Goal: Task Accomplishment & Management: Complete application form

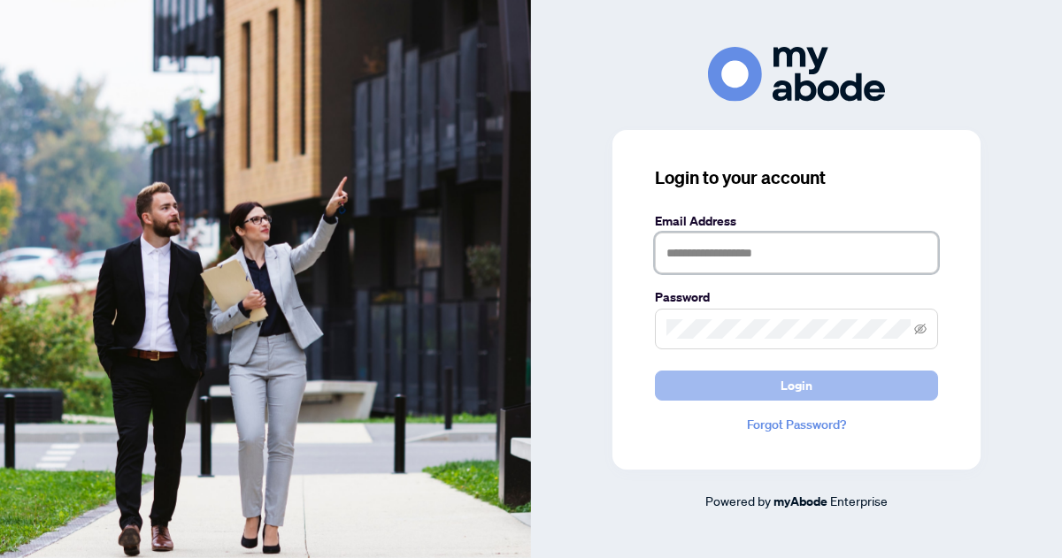
type input "**********"
click at [792, 392] on span "Login" at bounding box center [797, 386] width 32 height 28
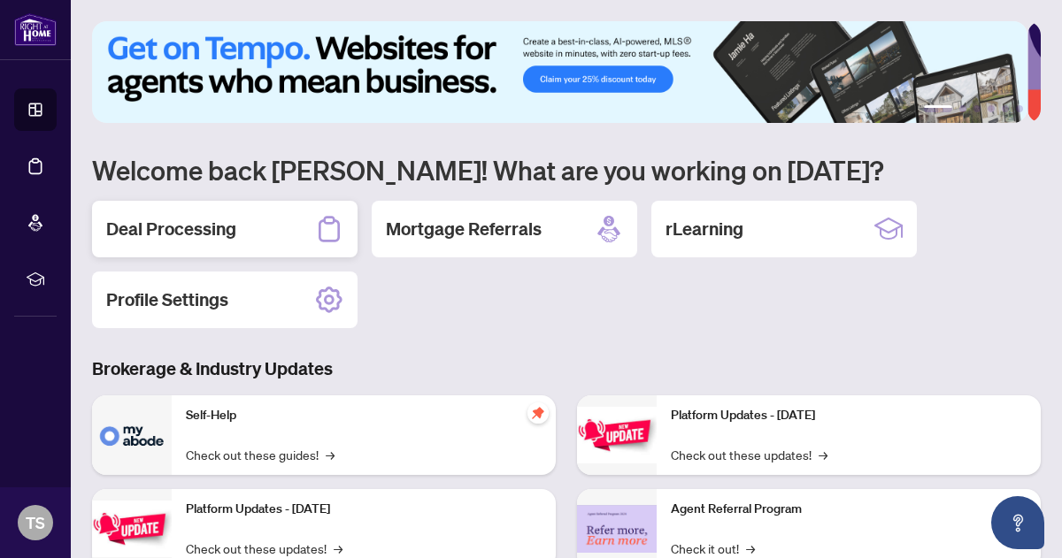
click at [219, 232] on h2 "Deal Processing" at bounding box center [171, 229] width 130 height 25
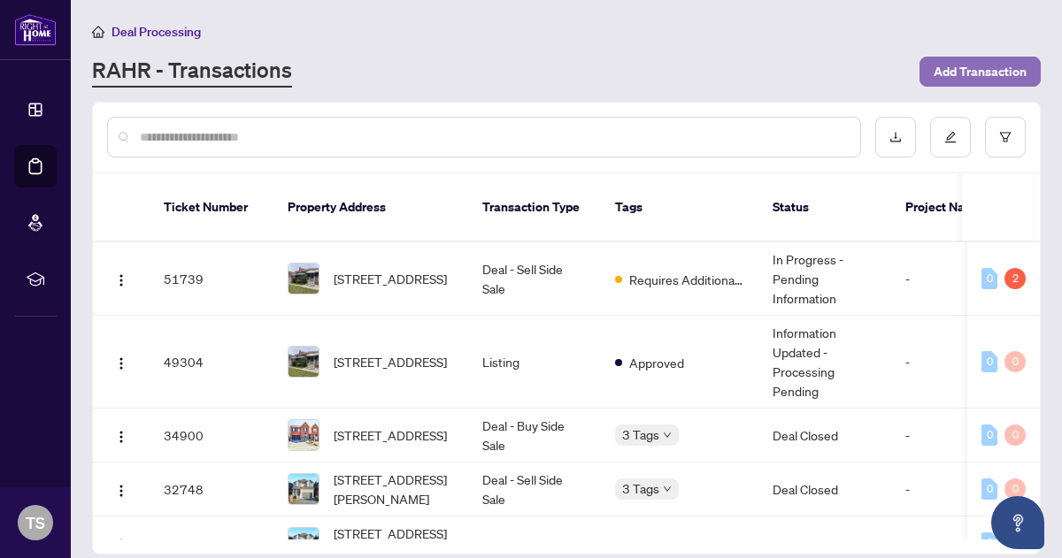
click at [975, 77] on span "Add Transaction" at bounding box center [980, 72] width 93 height 28
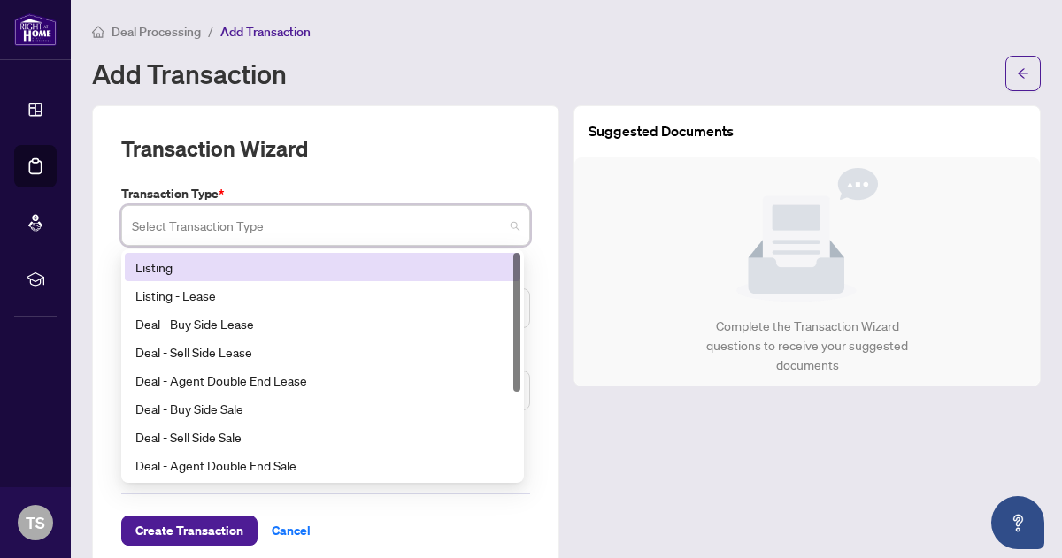
click at [396, 233] on input "search" at bounding box center [318, 228] width 372 height 39
click at [165, 258] on div "Listing" at bounding box center [322, 267] width 374 height 19
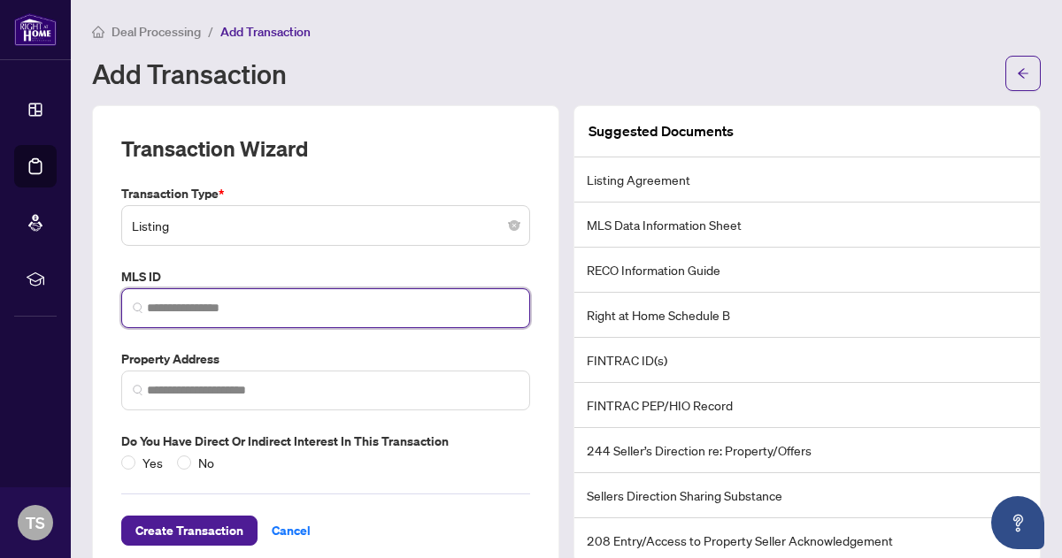
click at [169, 309] on input "search" at bounding box center [333, 308] width 372 height 19
paste input "*********"
type input "*********"
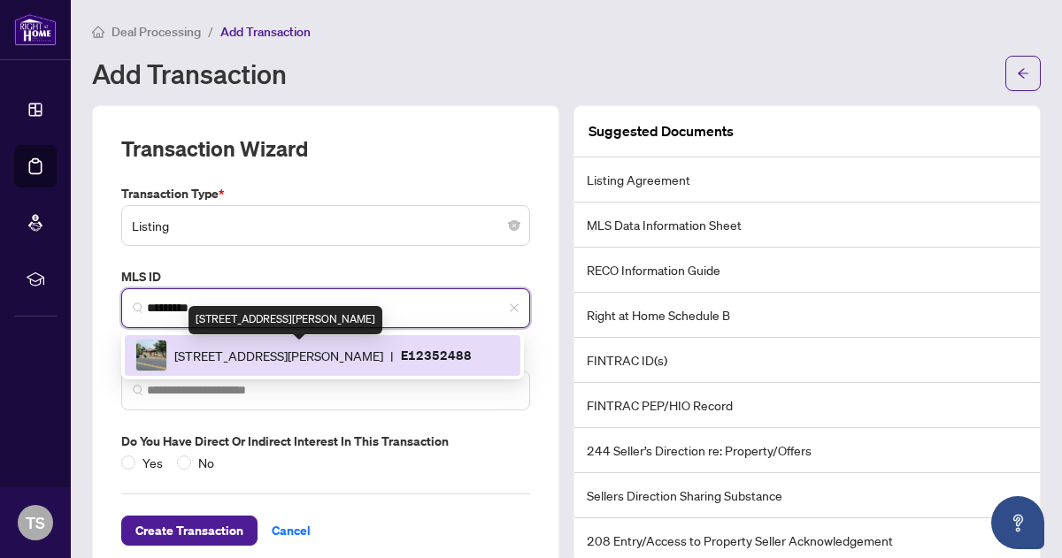
click at [253, 354] on span "[STREET_ADDRESS][PERSON_NAME]" at bounding box center [278, 355] width 209 height 19
type input "**********"
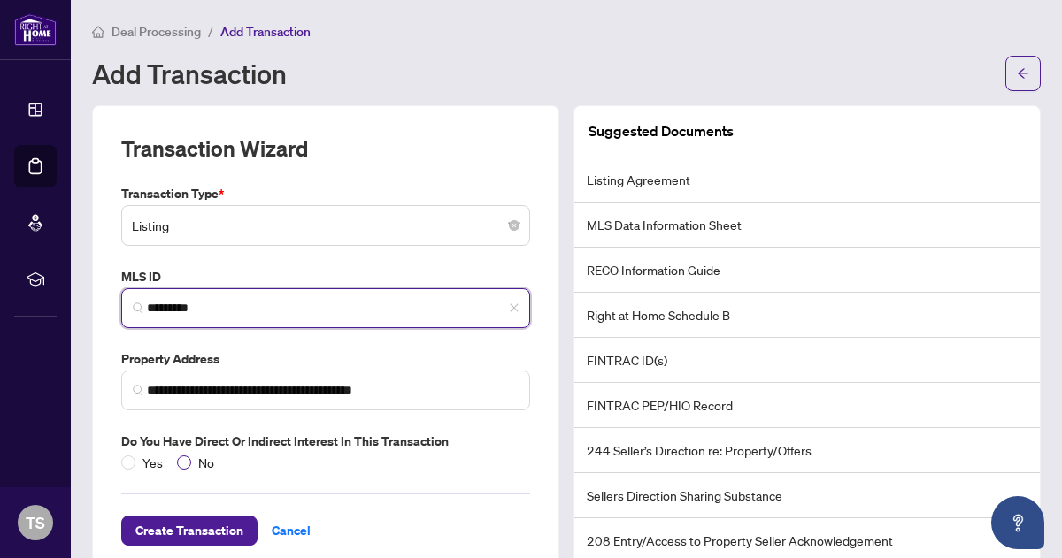
type input "*********"
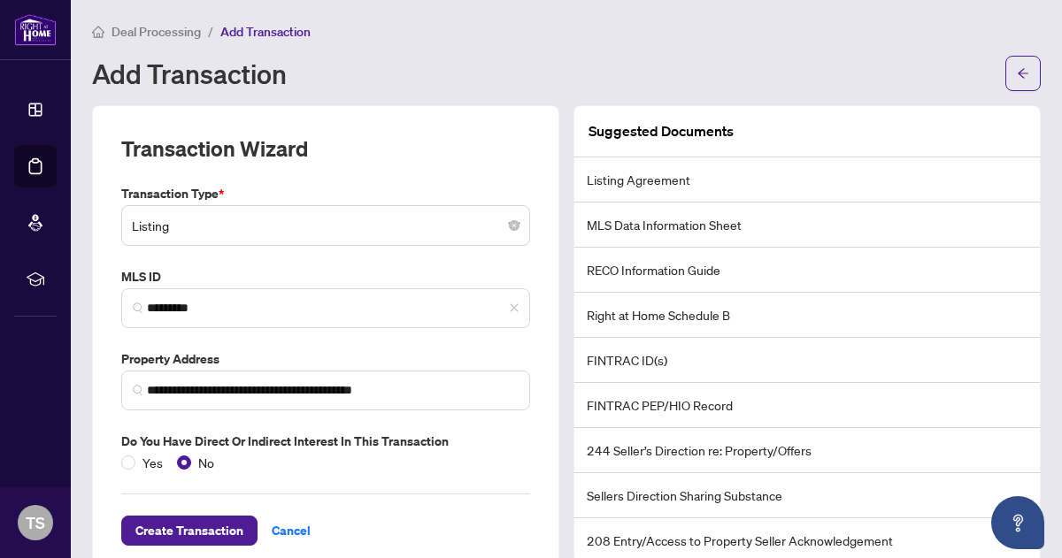
scroll to position [35, 0]
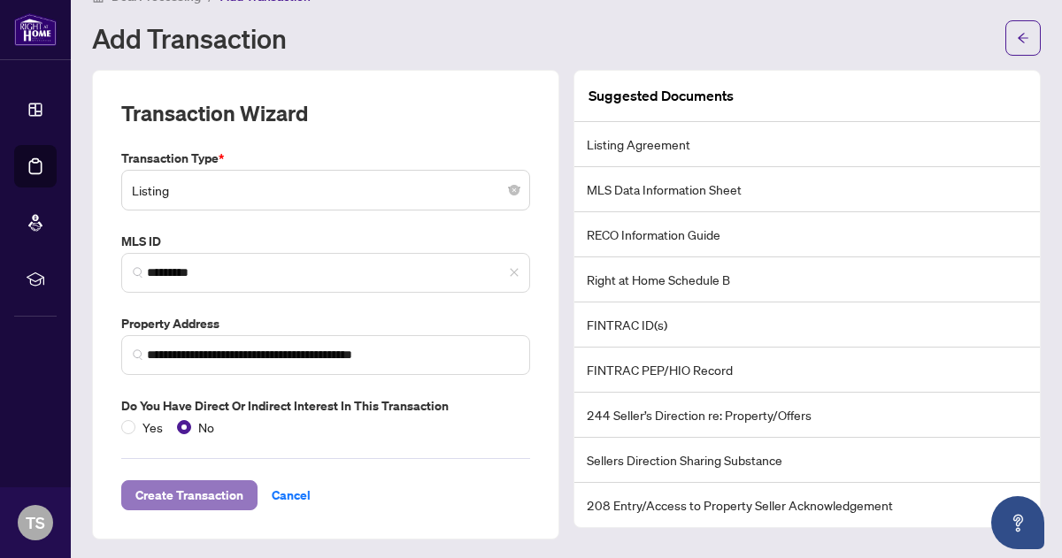
click at [198, 493] on span "Create Transaction" at bounding box center [189, 495] width 108 height 28
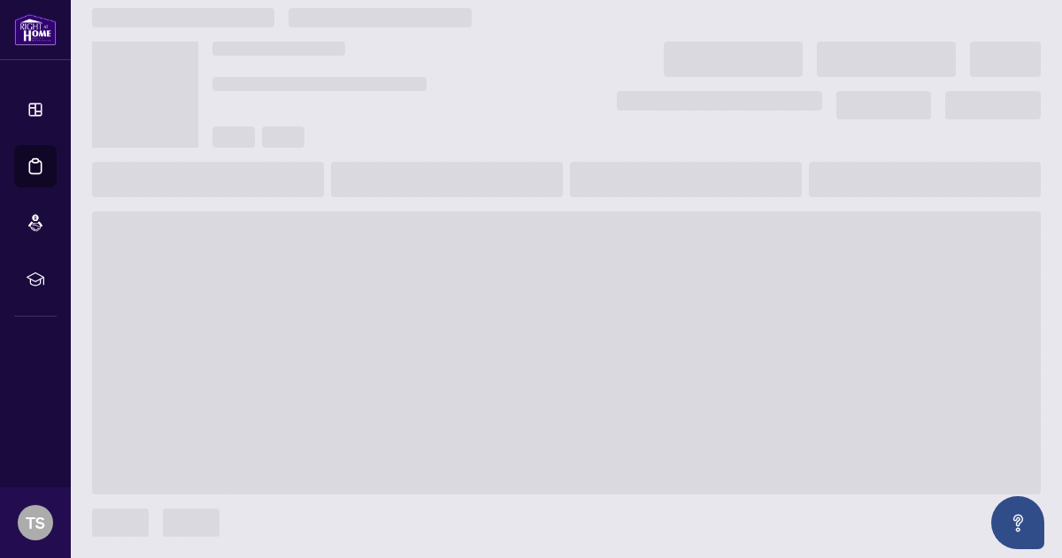
scroll to position [12, 0]
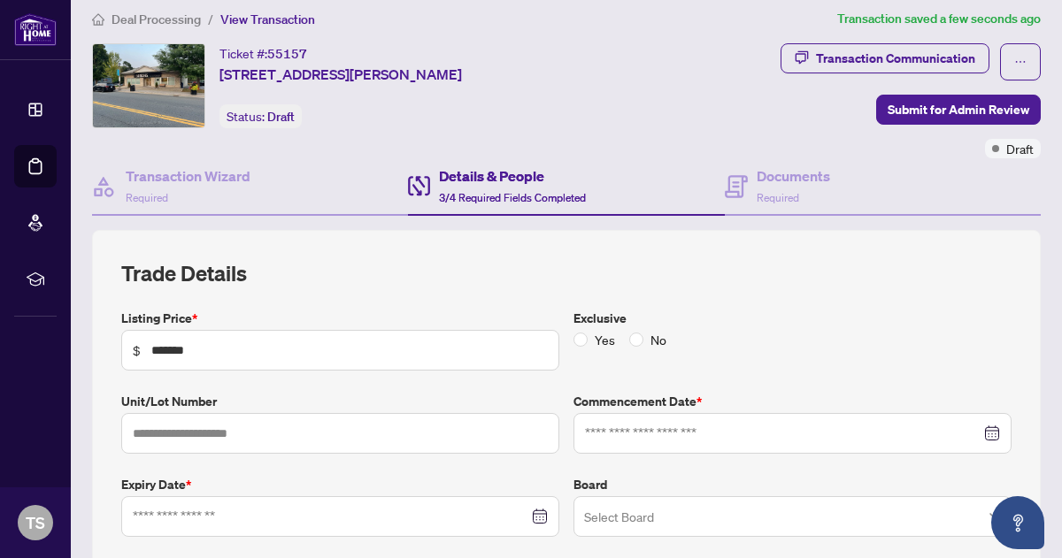
type input "**********"
click at [166, 428] on input "text" at bounding box center [340, 433] width 438 height 41
type input "*"
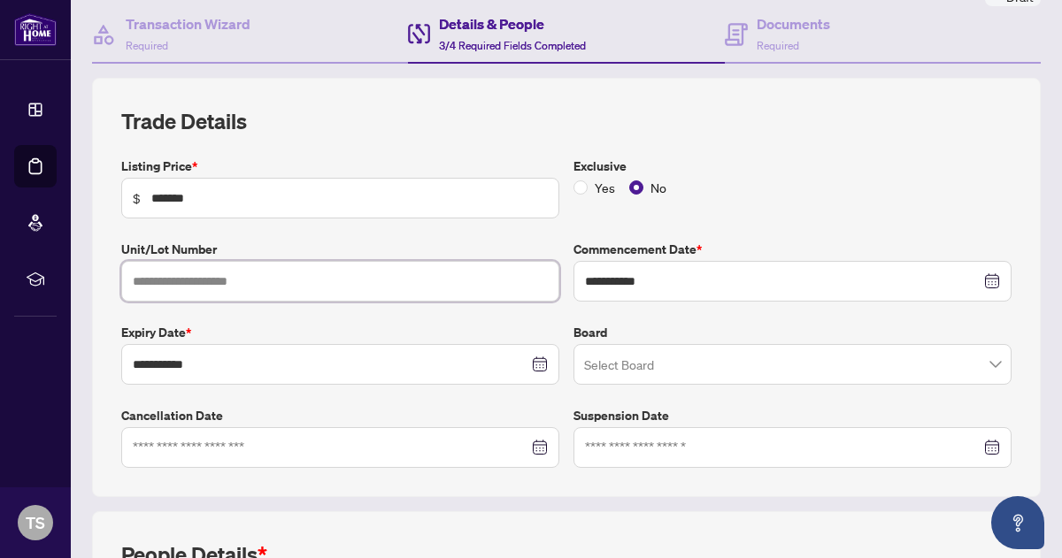
scroll to position [165, 0]
click at [686, 365] on input "search" at bounding box center [784, 367] width 401 height 39
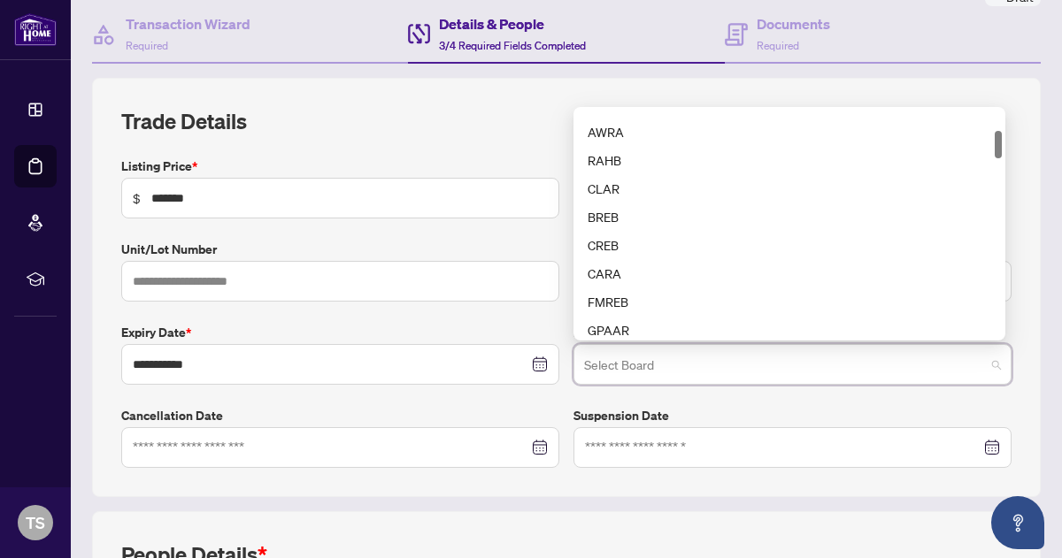
scroll to position [162, 0]
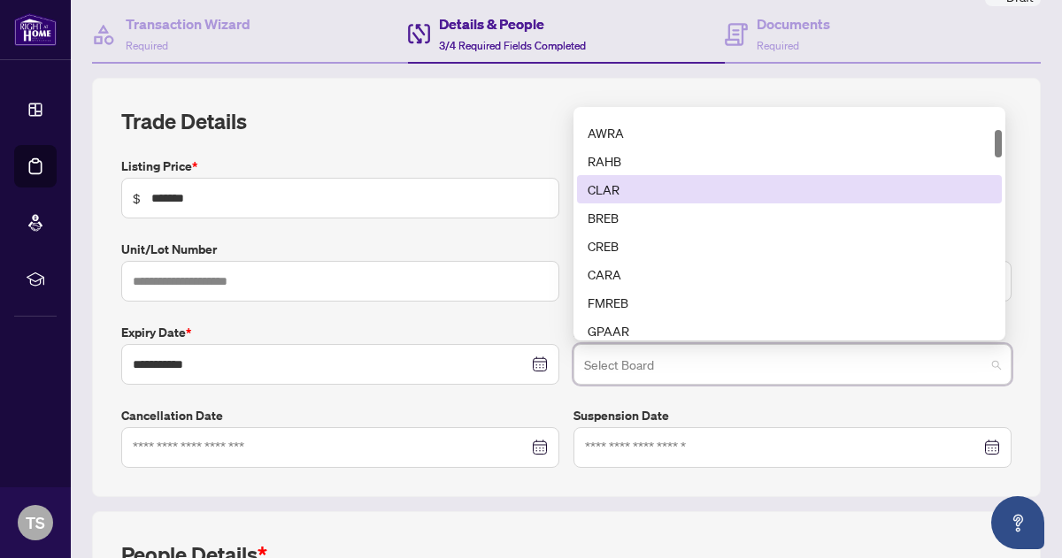
click at [598, 188] on div "CLAR" at bounding box center [790, 189] width 404 height 19
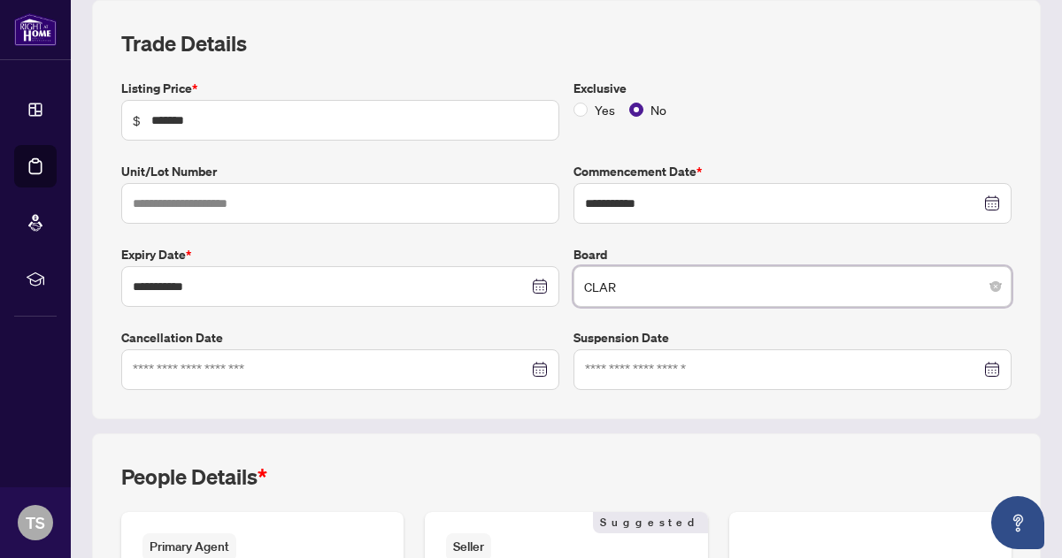
scroll to position [265, 0]
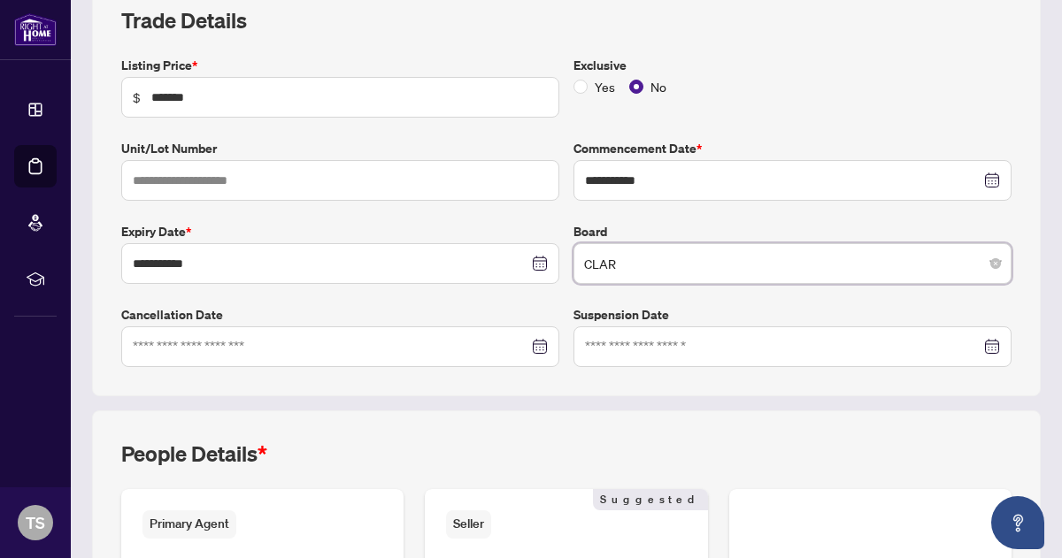
click at [533, 348] on div at bounding box center [340, 346] width 415 height 19
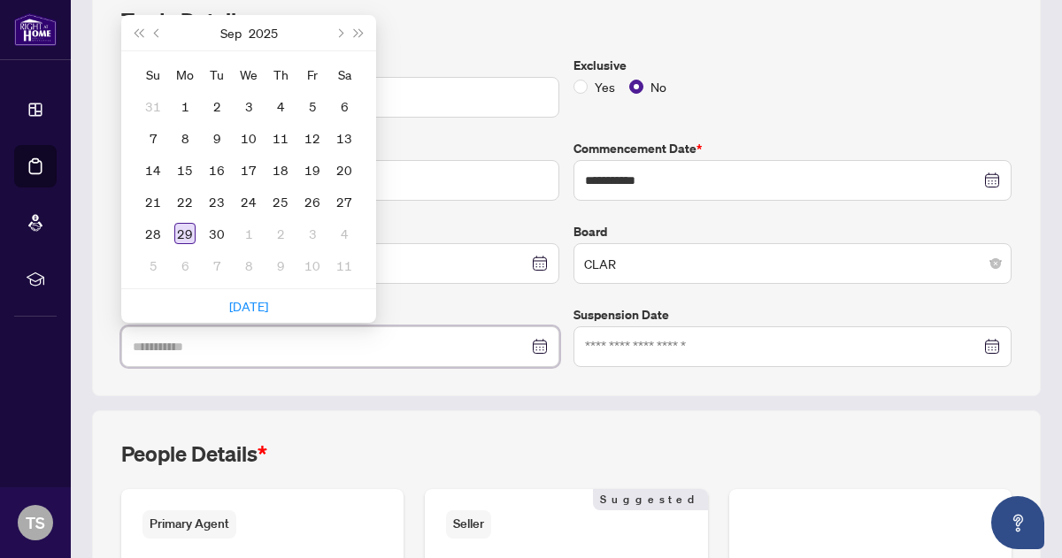
type input "**********"
click at [188, 230] on div "29" at bounding box center [184, 233] width 21 height 21
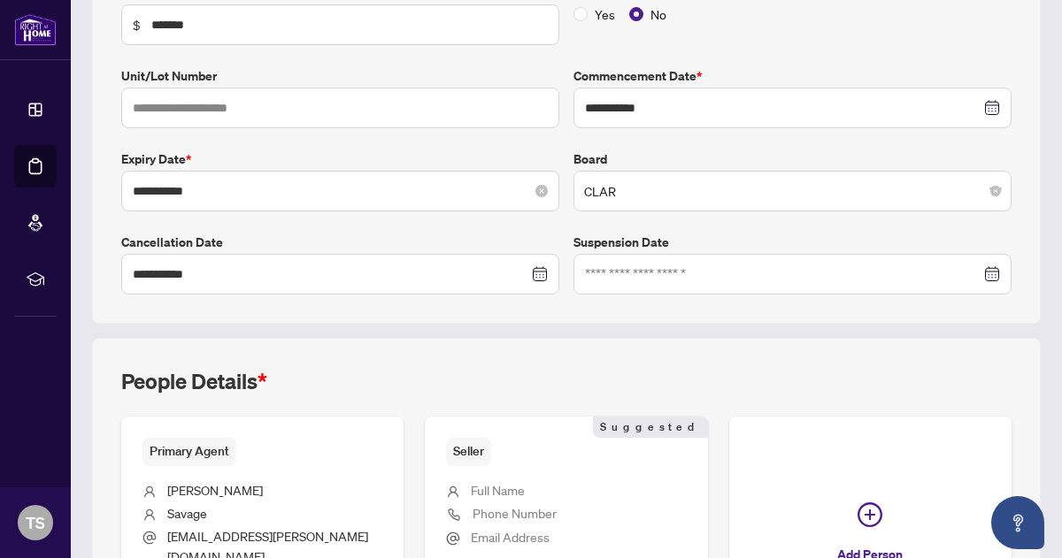
scroll to position [505, 0]
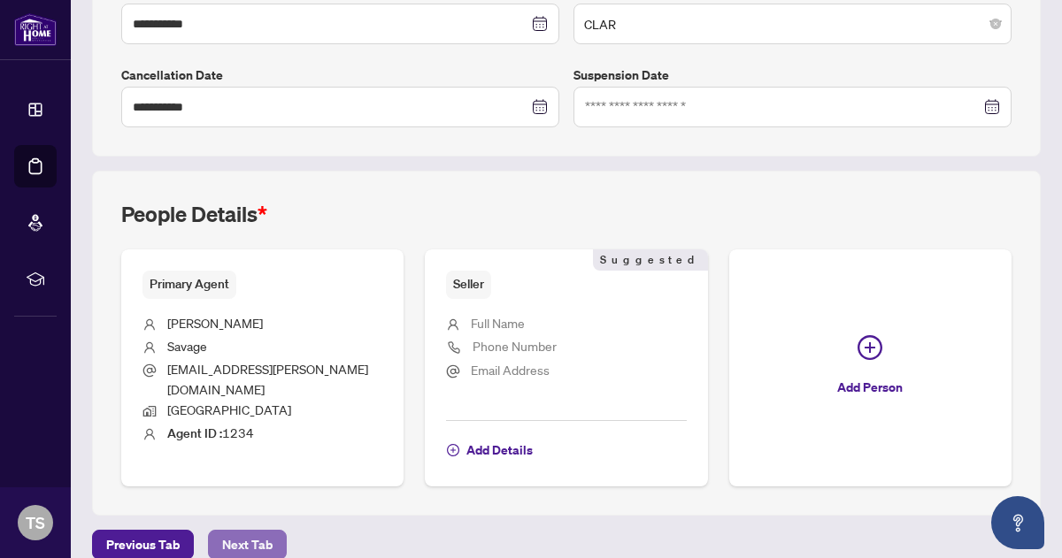
click at [255, 531] on span "Next Tab" at bounding box center [247, 545] width 50 height 28
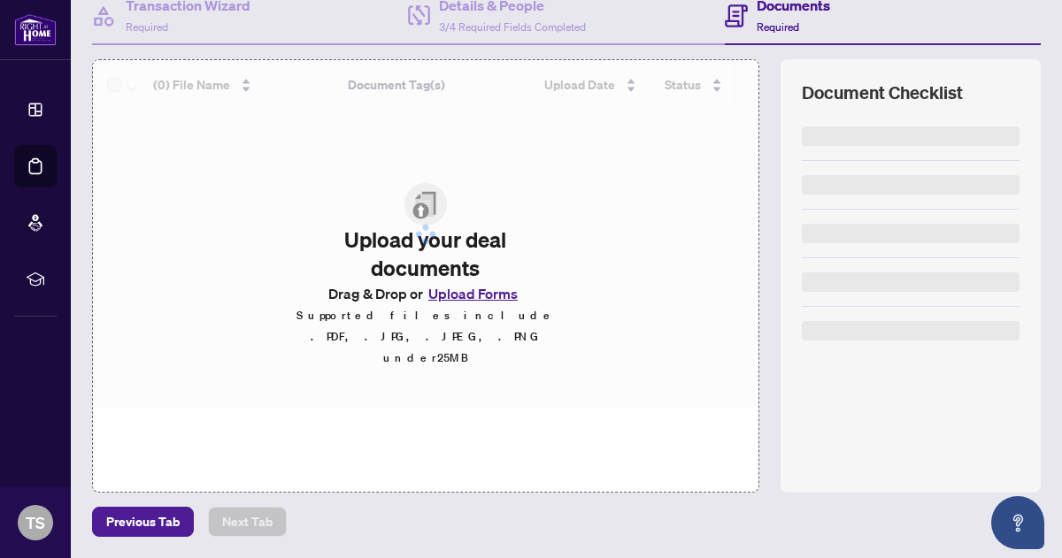
scroll to position [181, 0]
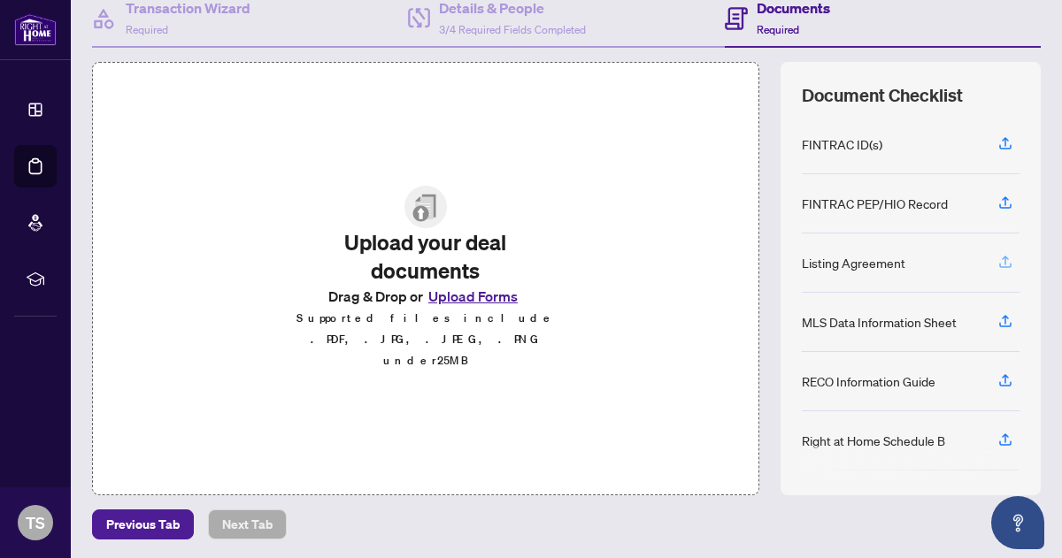
click at [1002, 256] on icon "button" at bounding box center [1005, 260] width 7 height 9
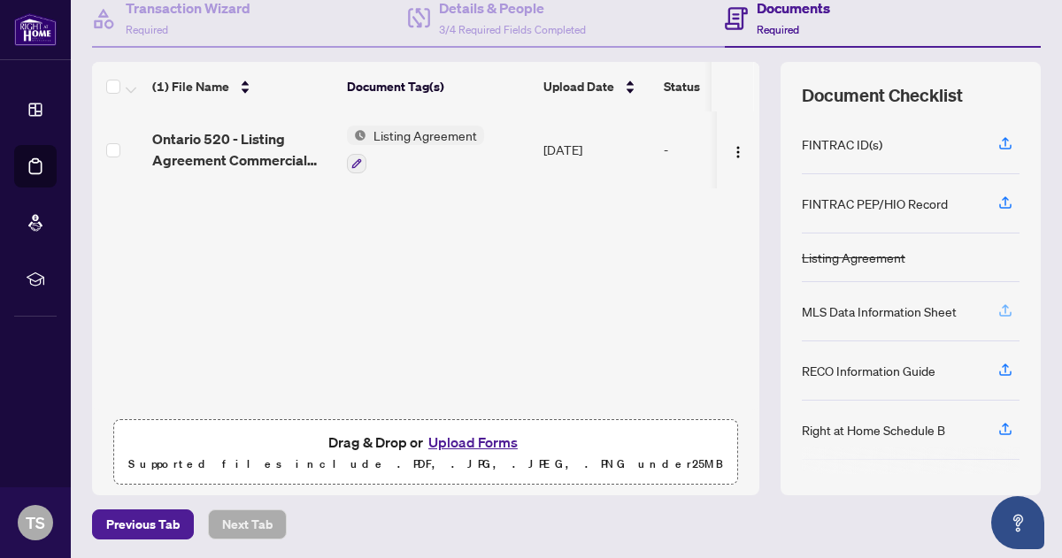
click at [1002, 305] on icon "button" at bounding box center [1005, 308] width 7 height 9
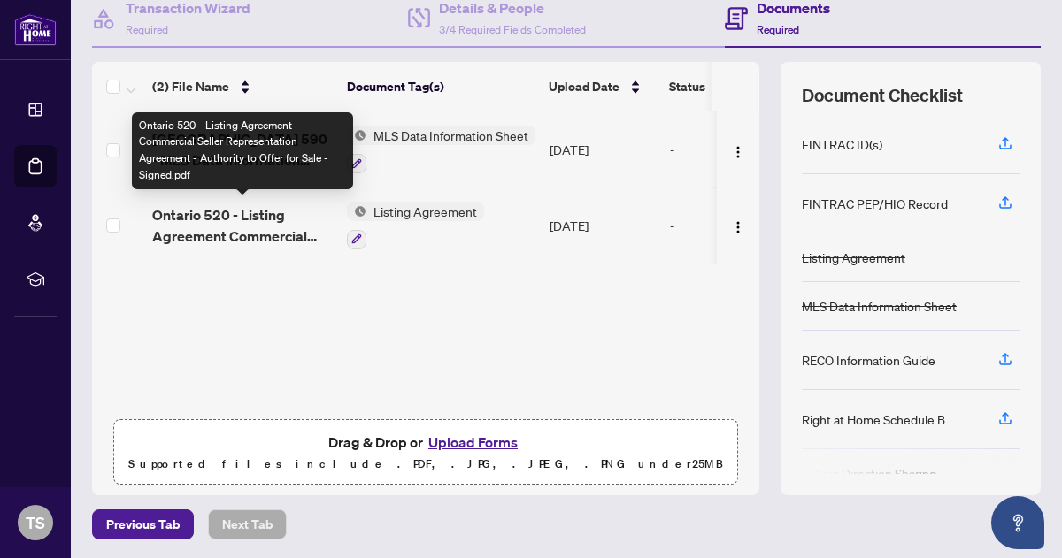
click at [243, 214] on span "Ontario 520 - Listing Agreement Commercial Seller Representation Agreement - Au…" at bounding box center [242, 225] width 181 height 42
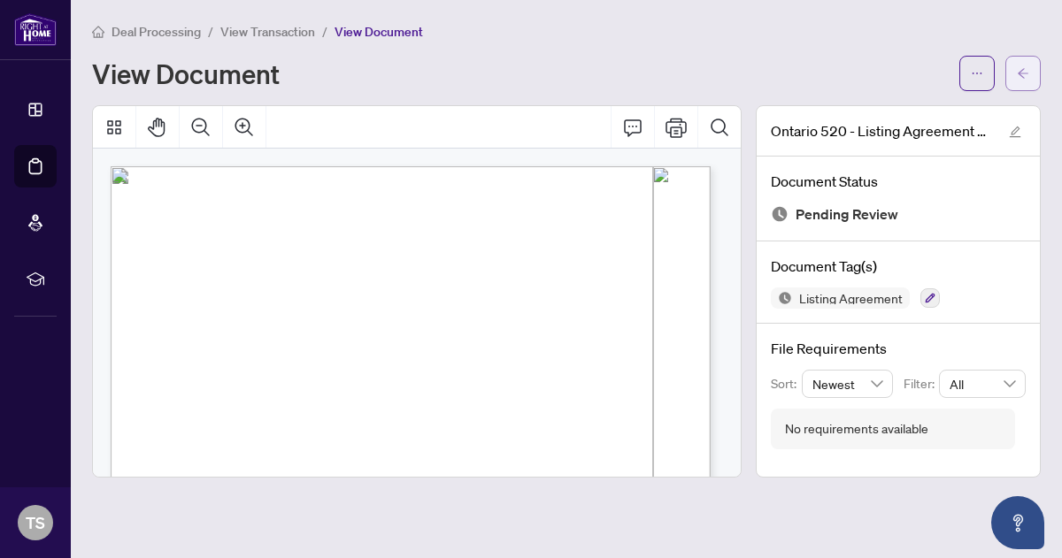
click at [1031, 66] on button "button" at bounding box center [1022, 73] width 35 height 35
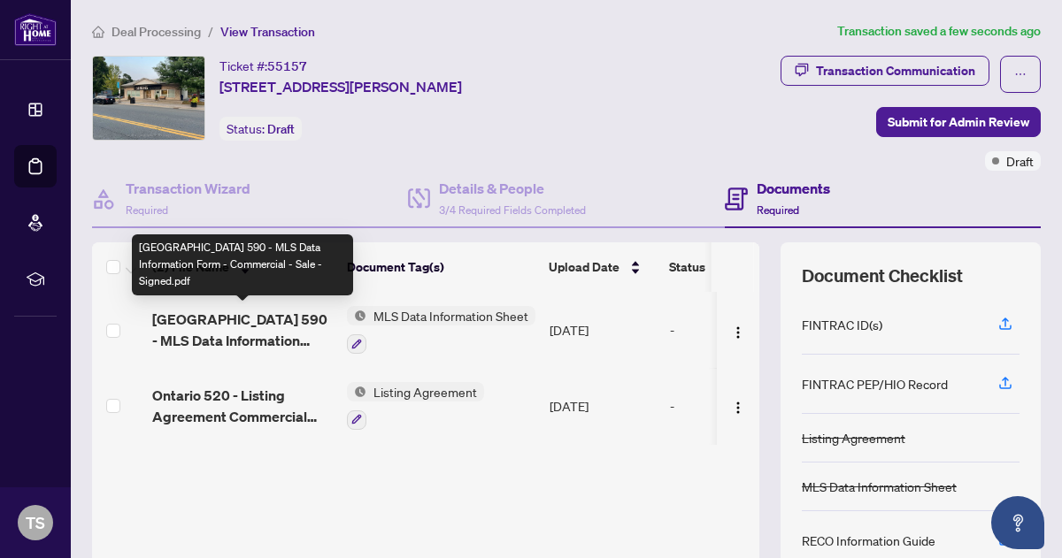
click at [274, 323] on span "[GEOGRAPHIC_DATA] 590 - MLS Data Information Form - Commercial - Sale - Signed.…" at bounding box center [242, 330] width 181 height 42
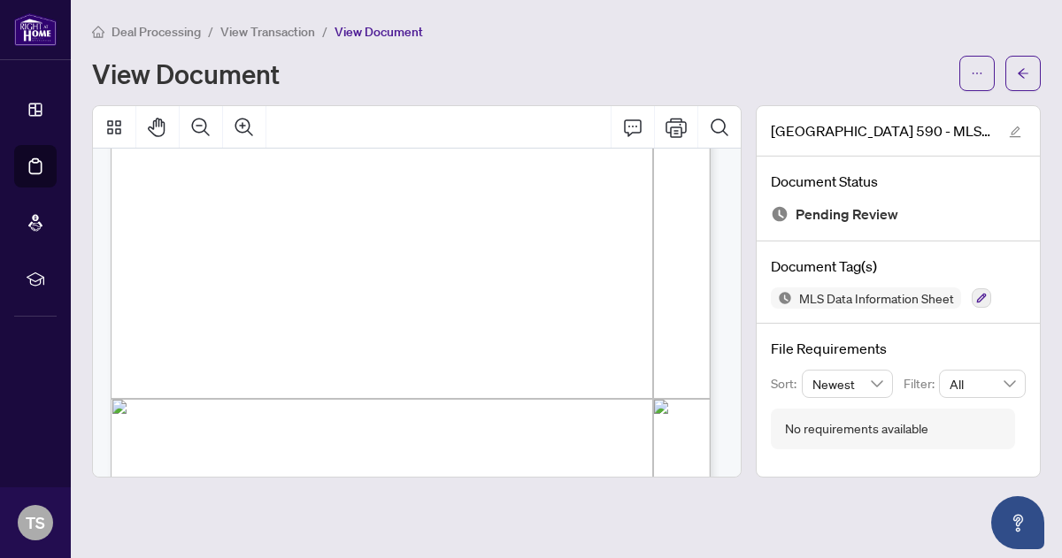
scroll to position [308, 0]
click at [1024, 72] on icon "arrow-left" at bounding box center [1023, 73] width 12 height 12
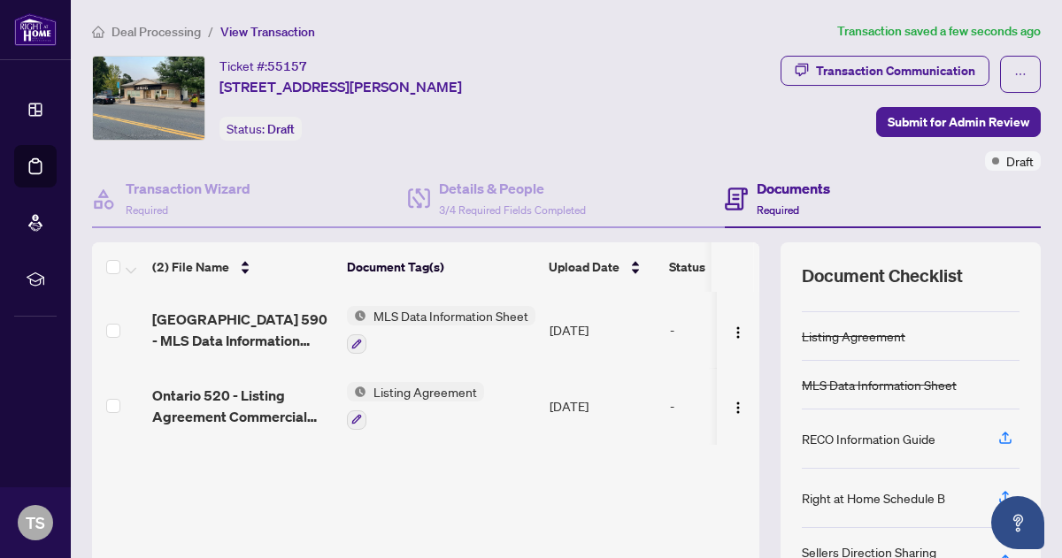
scroll to position [124, 0]
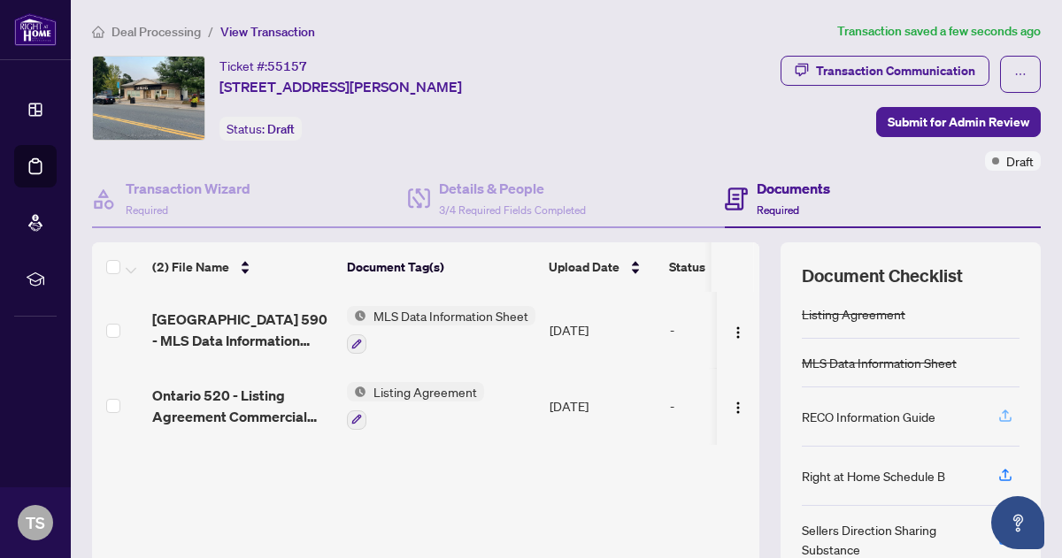
click at [997, 412] on icon "button" at bounding box center [1005, 416] width 16 height 16
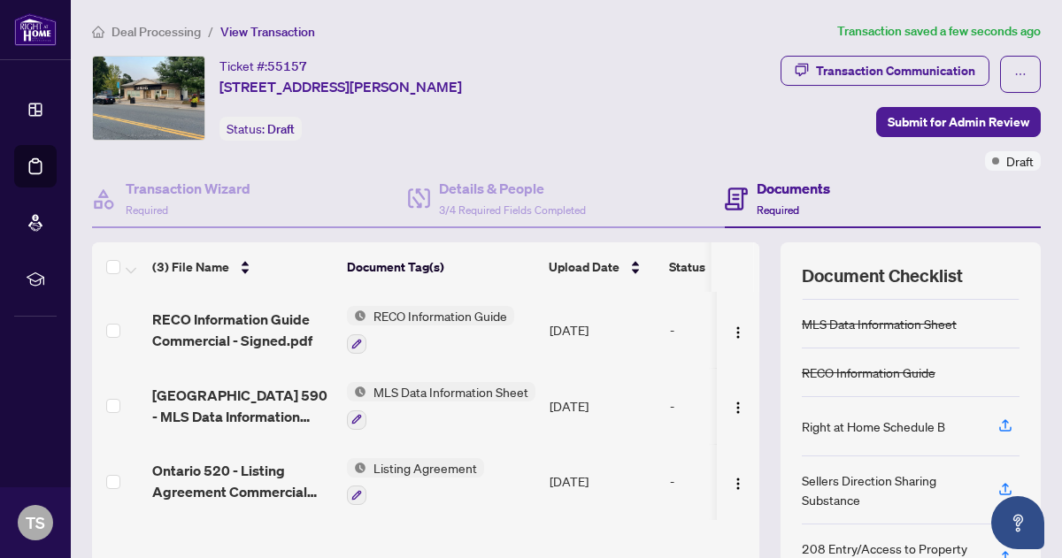
scroll to position [168, 0]
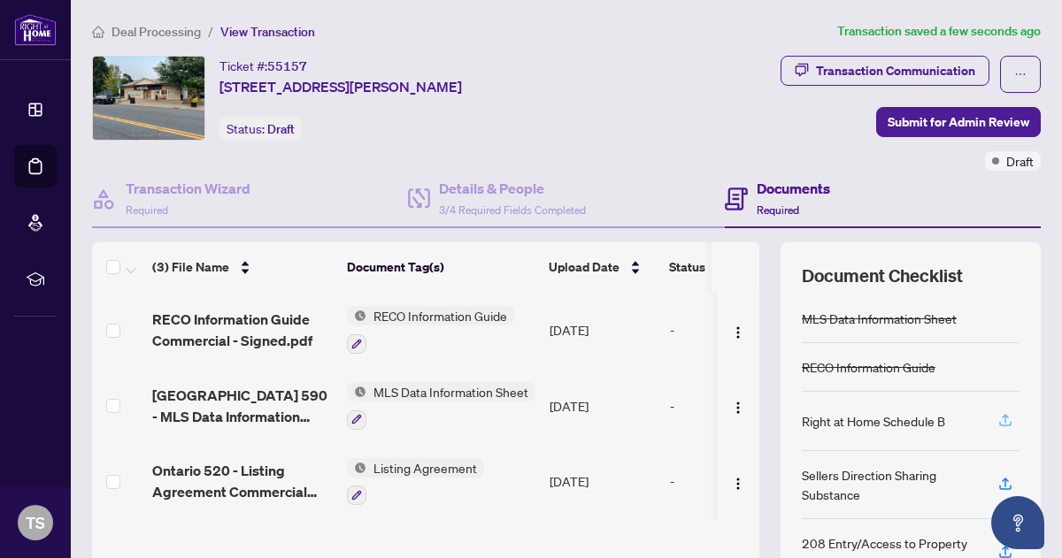
click at [1002, 418] on icon "button" at bounding box center [1005, 418] width 7 height 9
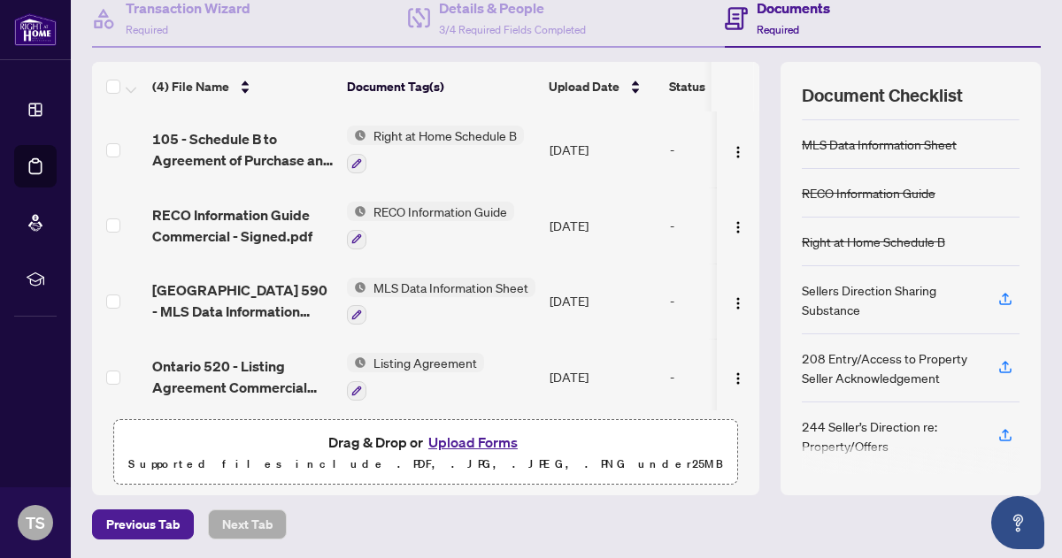
scroll to position [0, 0]
